Goal: Find specific page/section: Find specific page/section

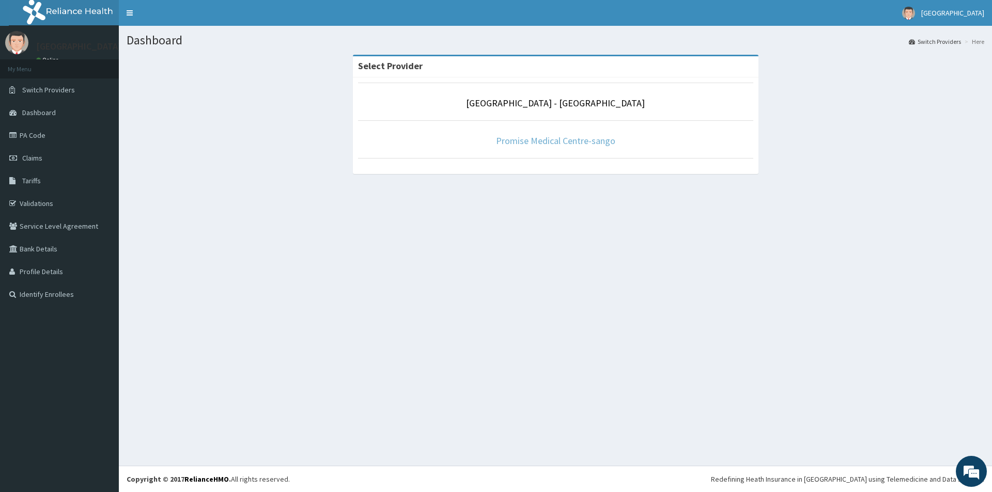
click at [549, 138] on link "Promise Medical Centre-sango" at bounding box center [555, 141] width 119 height 12
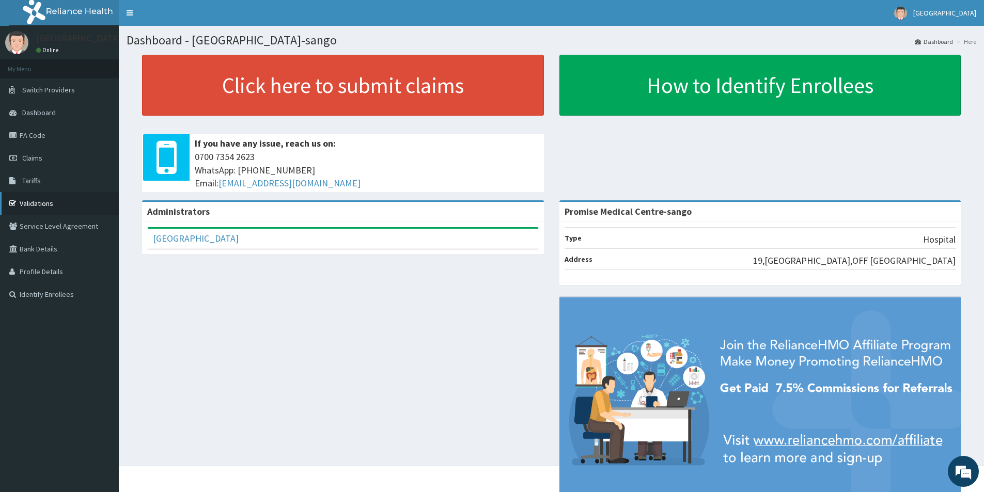
click at [40, 207] on link "Validations" at bounding box center [59, 203] width 119 height 23
